Goal: Task Accomplishment & Management: Use online tool/utility

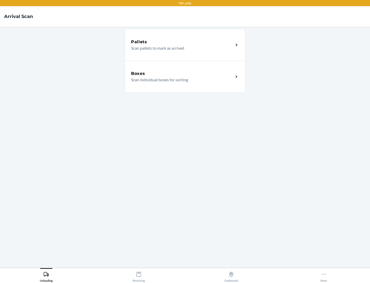
click at [182, 73] on div "Boxes" at bounding box center [182, 73] width 103 height 6
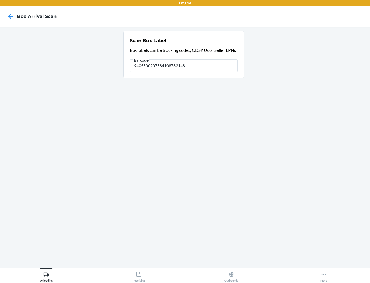
type input "9405500207584108782148"
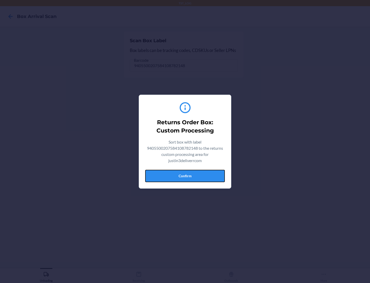
click at [185, 175] on button "Confirm" at bounding box center [185, 176] width 80 height 12
